Goal: Check status: Check status

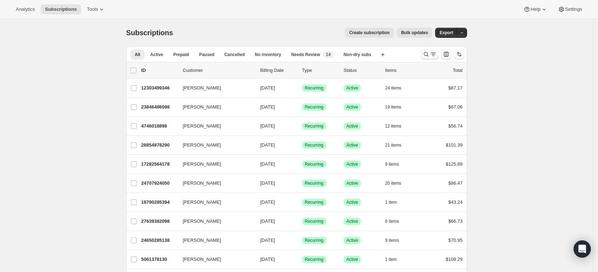
click at [428, 55] on icon "Search and filter results" at bounding box center [426, 54] width 7 height 7
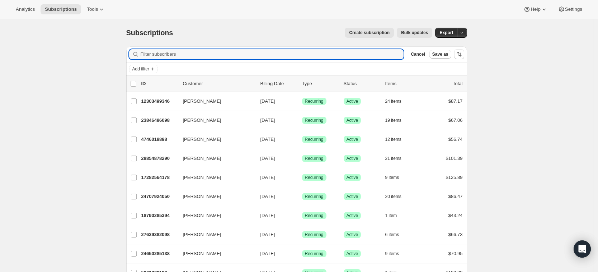
paste input "[EMAIL_ADDRESS][PERSON_NAME][DOMAIN_NAME]"
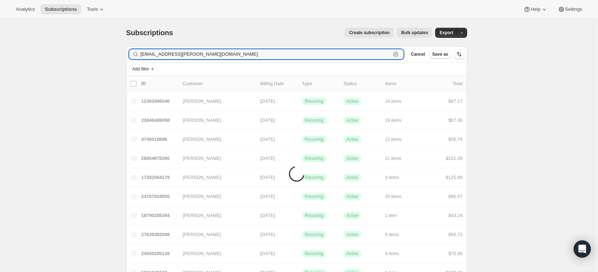
type input "[EMAIL_ADDRESS][PERSON_NAME][DOMAIN_NAME]"
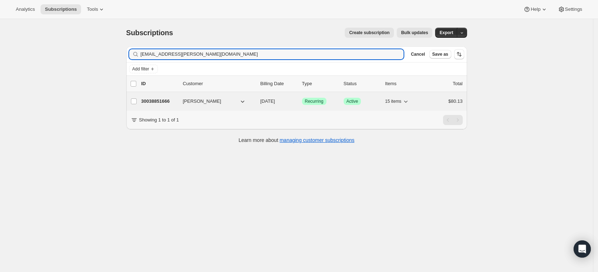
click at [155, 102] on p "30038851666" at bounding box center [159, 101] width 36 height 7
